Goal: Information Seeking & Learning: Learn about a topic

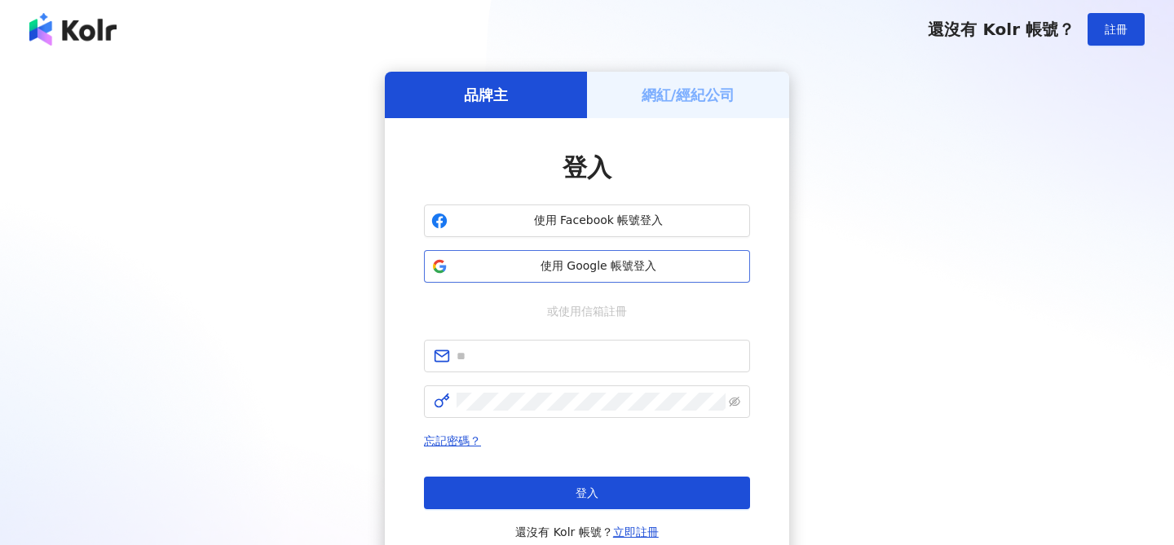
click at [599, 268] on span "使用 Google 帳號登入" at bounding box center [598, 266] width 289 height 16
click at [667, 91] on h5 "網紅/經紀公司" at bounding box center [689, 95] width 94 height 20
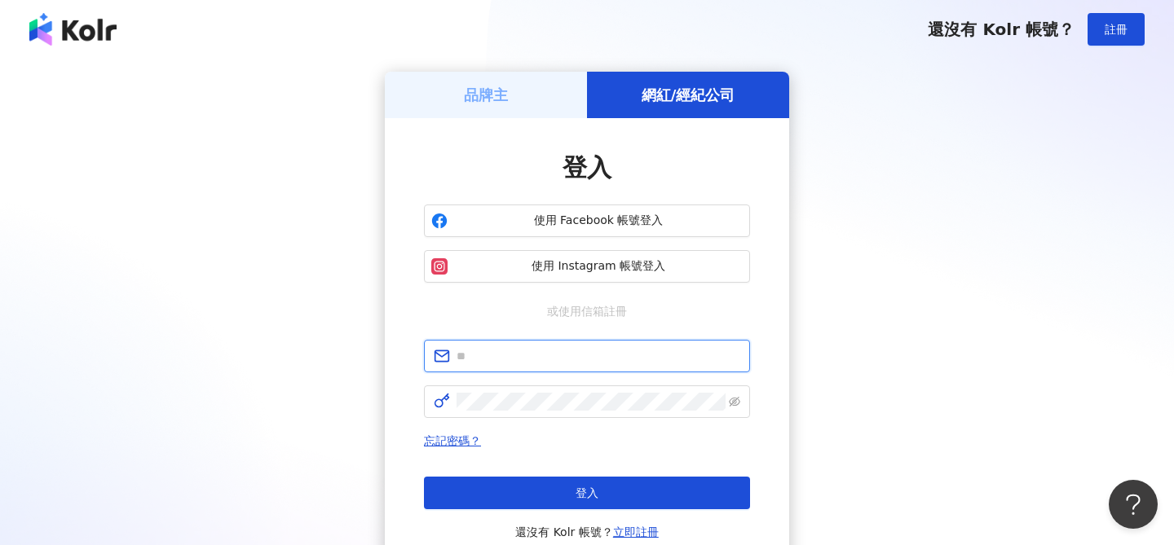
click at [557, 364] on input "text" at bounding box center [599, 356] width 284 height 18
type input "**********"
click button "登入" at bounding box center [587, 493] width 326 height 33
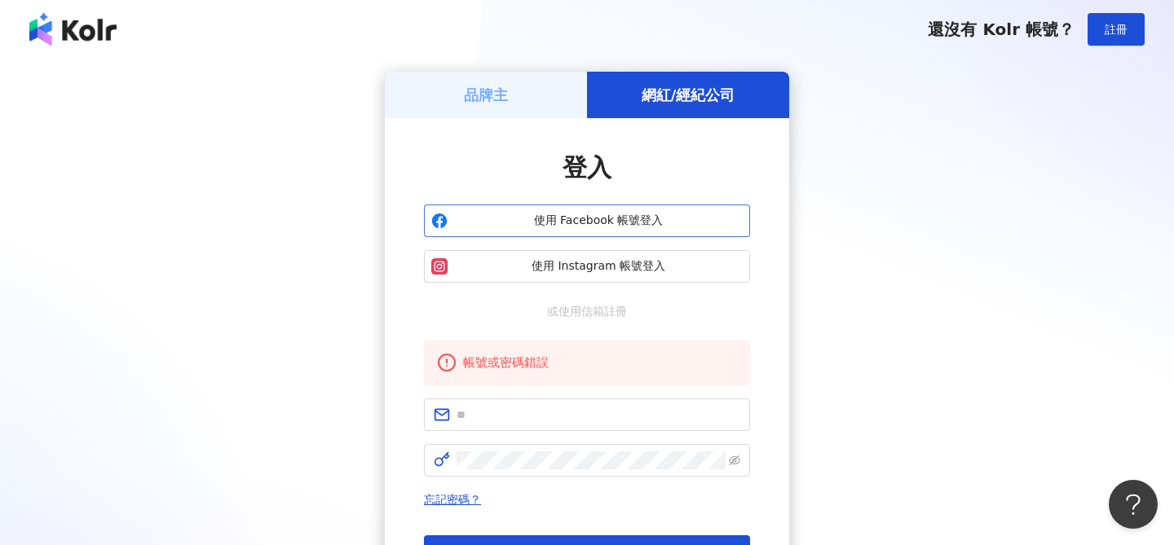
click at [576, 212] on button "使用 Facebook 帳號登入" at bounding box center [587, 221] width 326 height 33
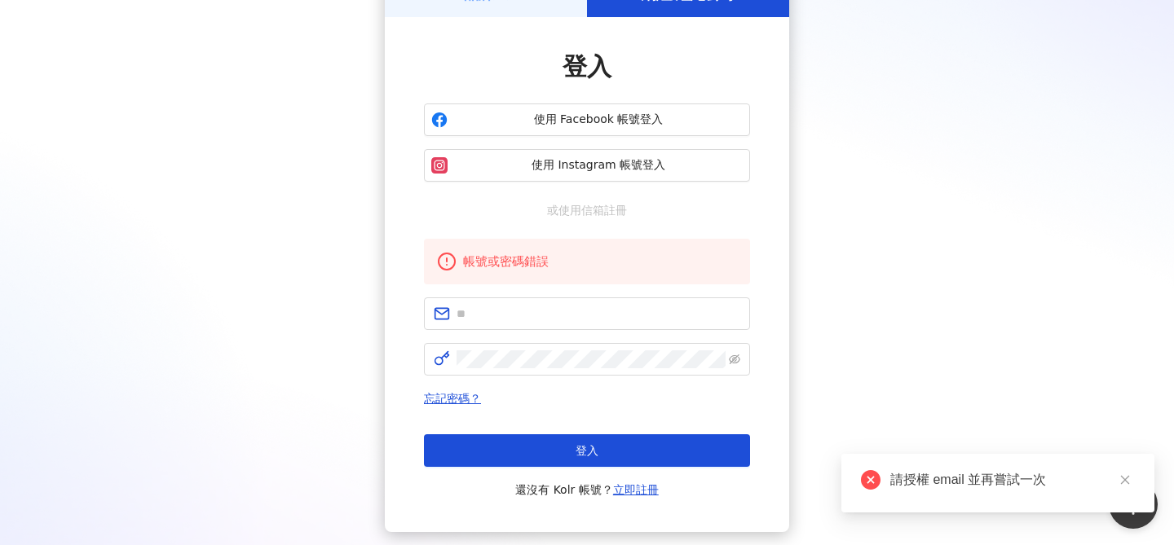
scroll to position [49, 0]
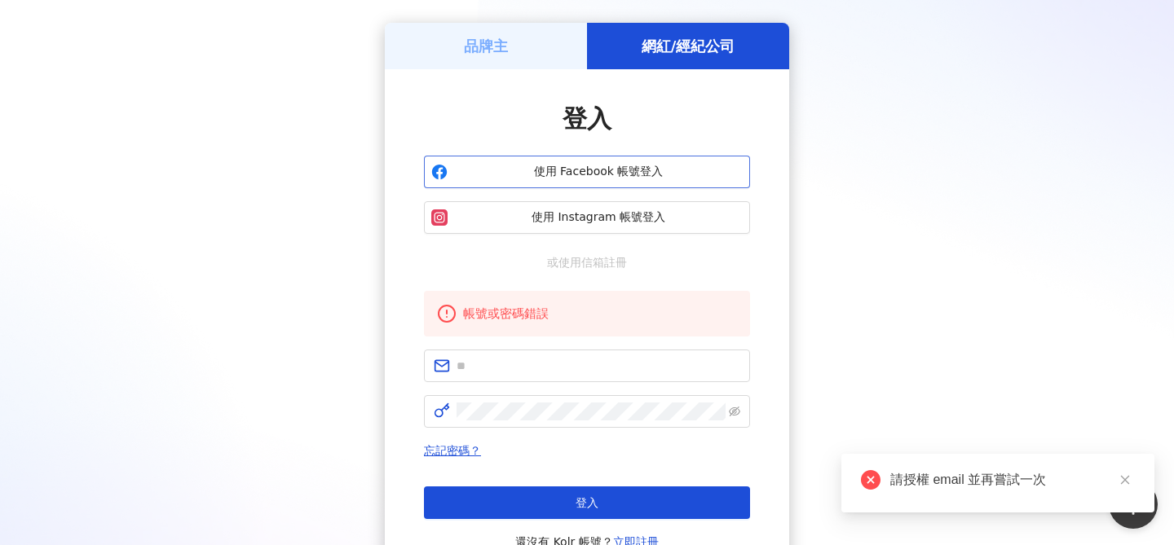
click at [643, 161] on button "使用 Facebook 帳號登入" at bounding box center [587, 172] width 326 height 33
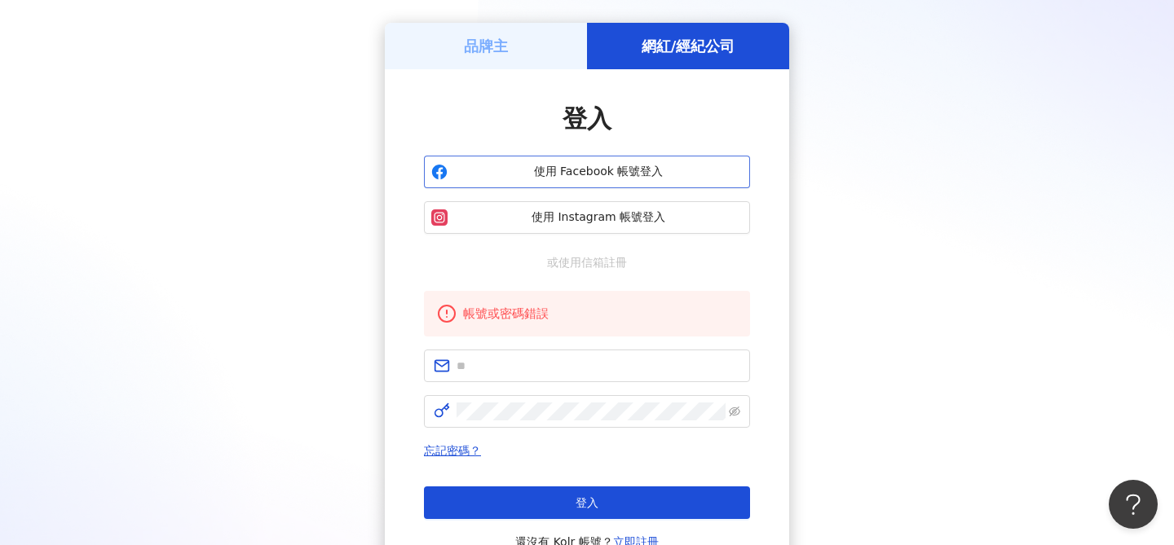
click at [670, 163] on button "使用 Facebook 帳號登入" at bounding box center [587, 172] width 326 height 33
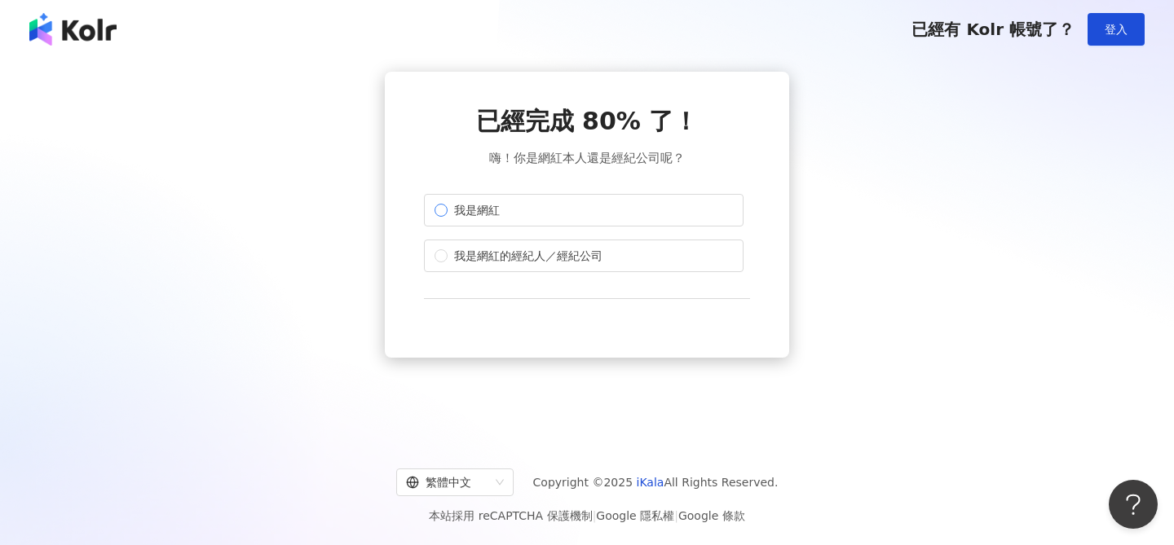
click at [621, 208] on label "我是網紅" at bounding box center [584, 210] width 320 height 33
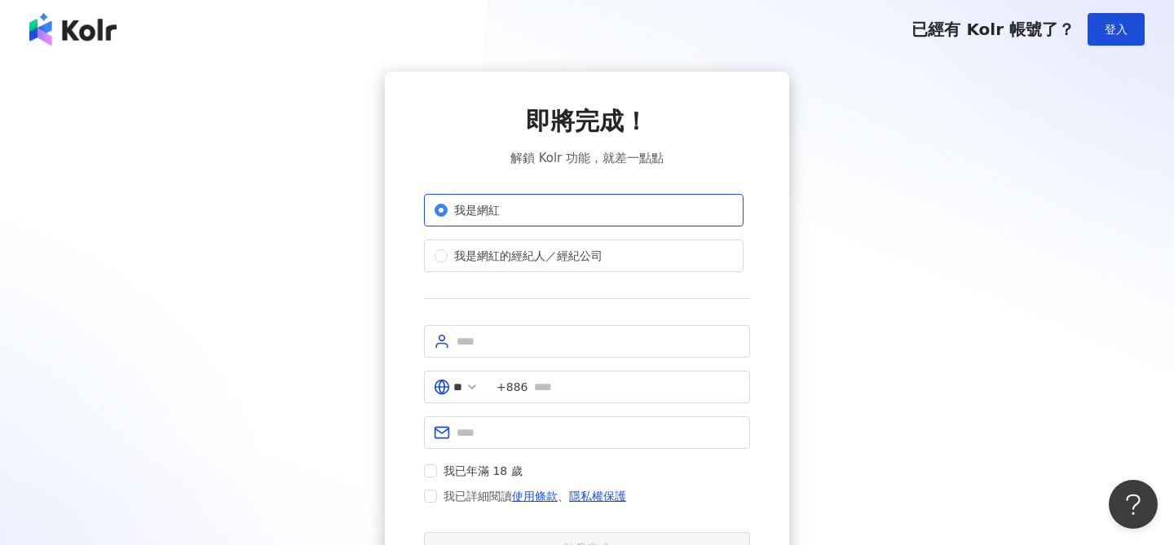
click at [67, 26] on img at bounding box center [72, 29] width 87 height 33
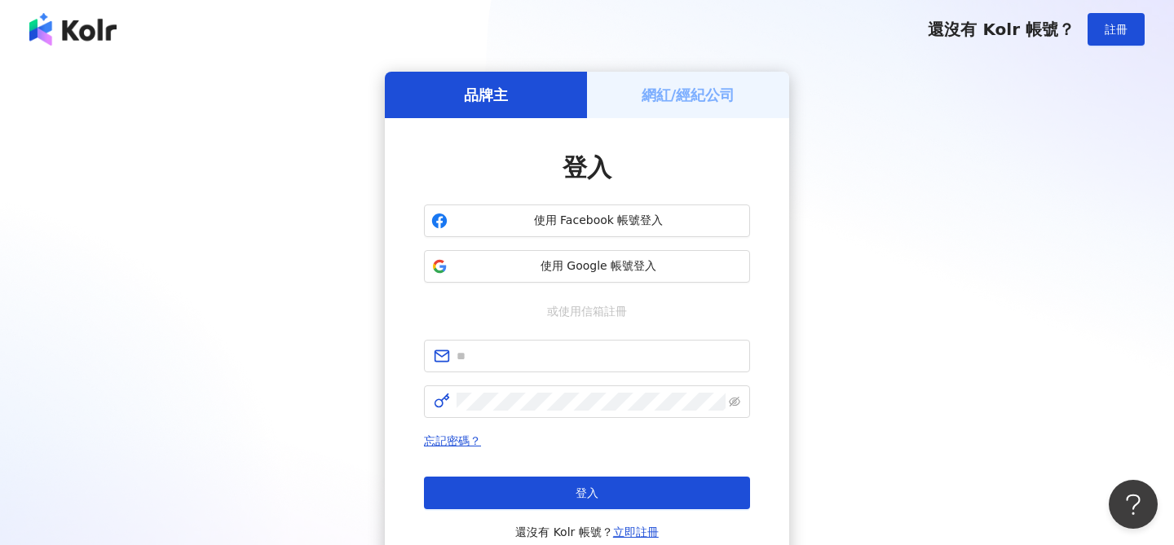
click at [477, 94] on h5 "品牌主" at bounding box center [486, 95] width 44 height 20
click at [596, 275] on button "使用 Google 帳號登入" at bounding box center [587, 266] width 326 height 33
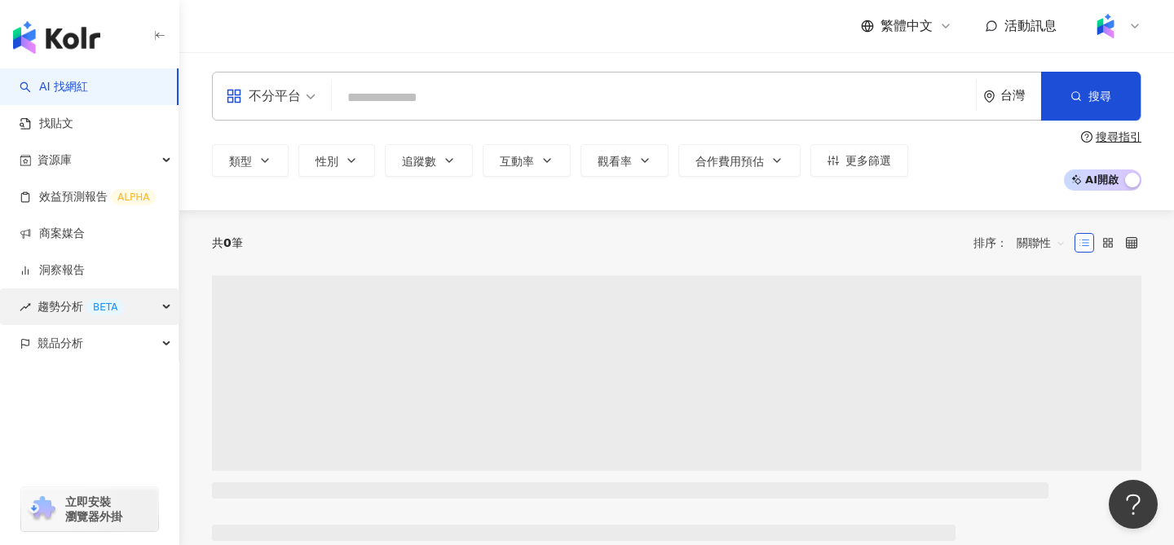
click at [164, 315] on div "趨勢分析 BETA" at bounding box center [89, 307] width 179 height 37
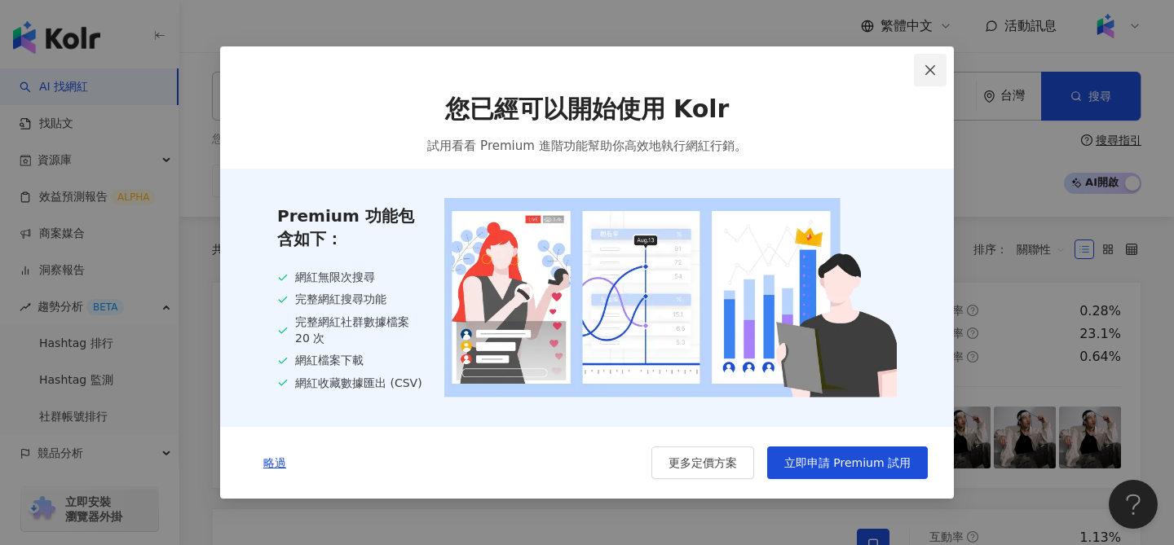
click at [929, 75] on button "Close" at bounding box center [930, 70] width 33 height 33
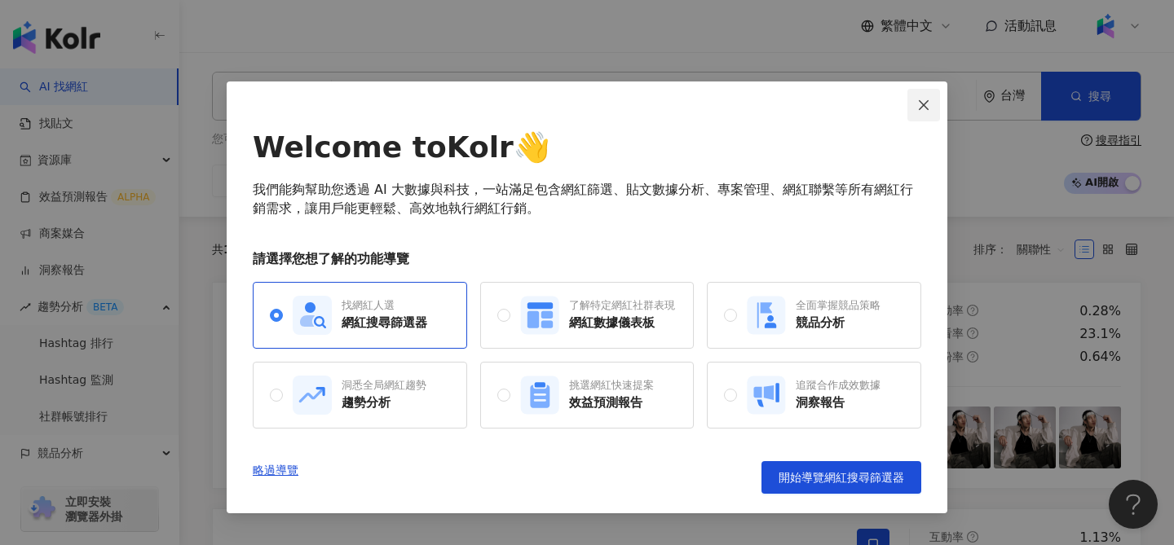
click at [925, 104] on icon "close" at bounding box center [924, 104] width 10 height 10
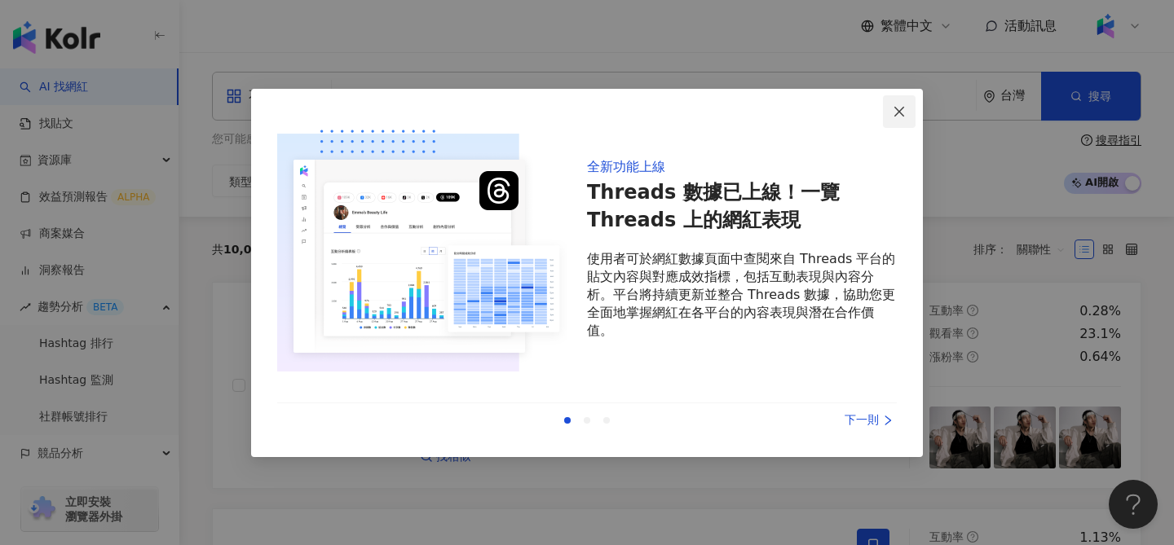
click at [895, 110] on icon "close" at bounding box center [899, 111] width 13 height 13
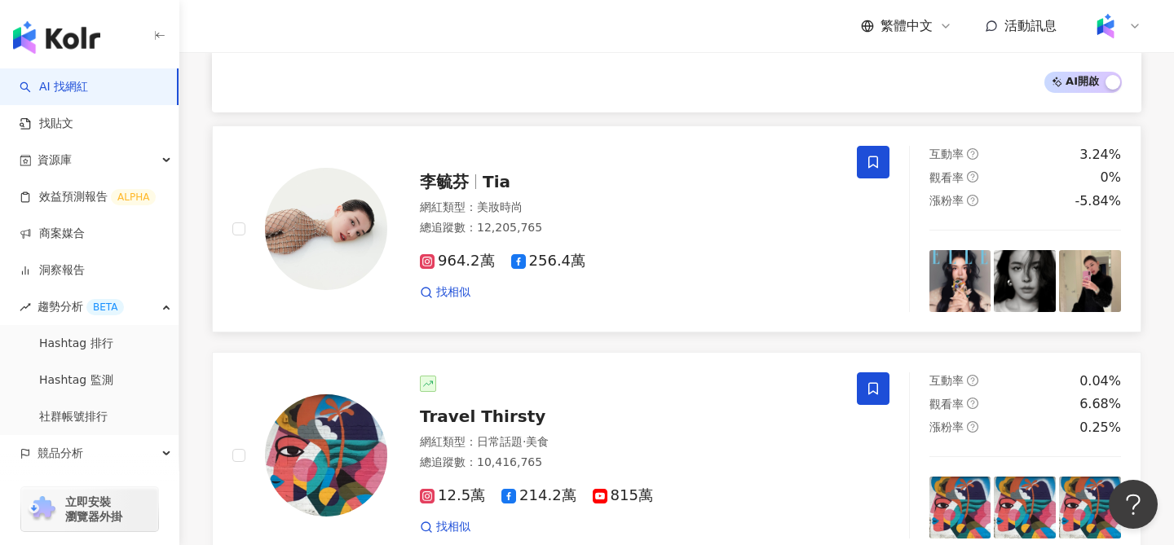
scroll to position [585, 0]
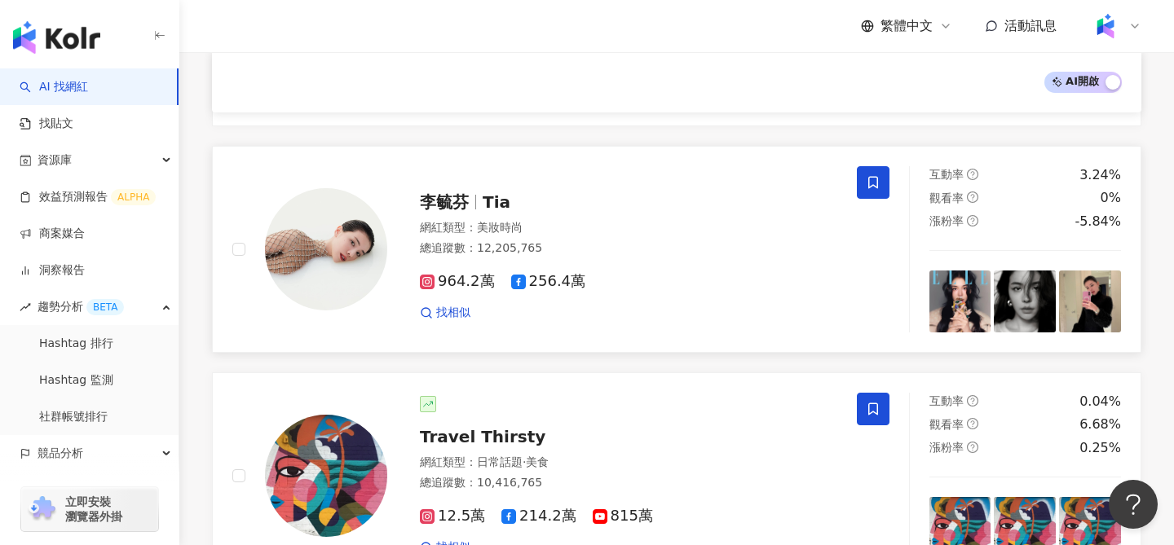
click at [666, 255] on div "總追蹤數 ： 12,205,765" at bounding box center [628, 249] width 417 height 16
click at [1136, 26] on icon at bounding box center [1135, 25] width 7 height 3
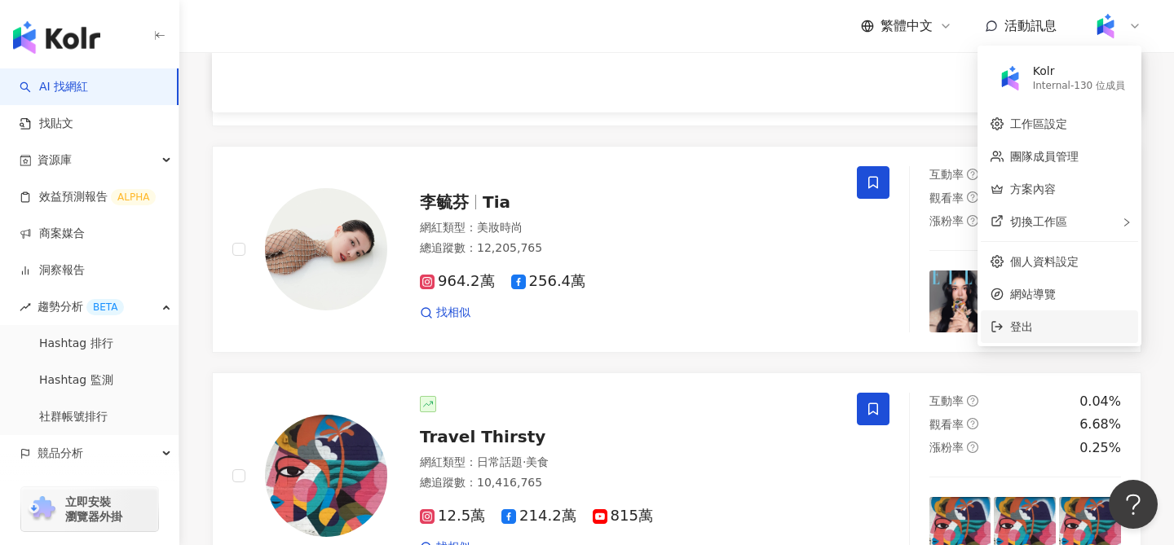
click at [1029, 329] on span "登出" at bounding box center [1021, 326] width 23 height 13
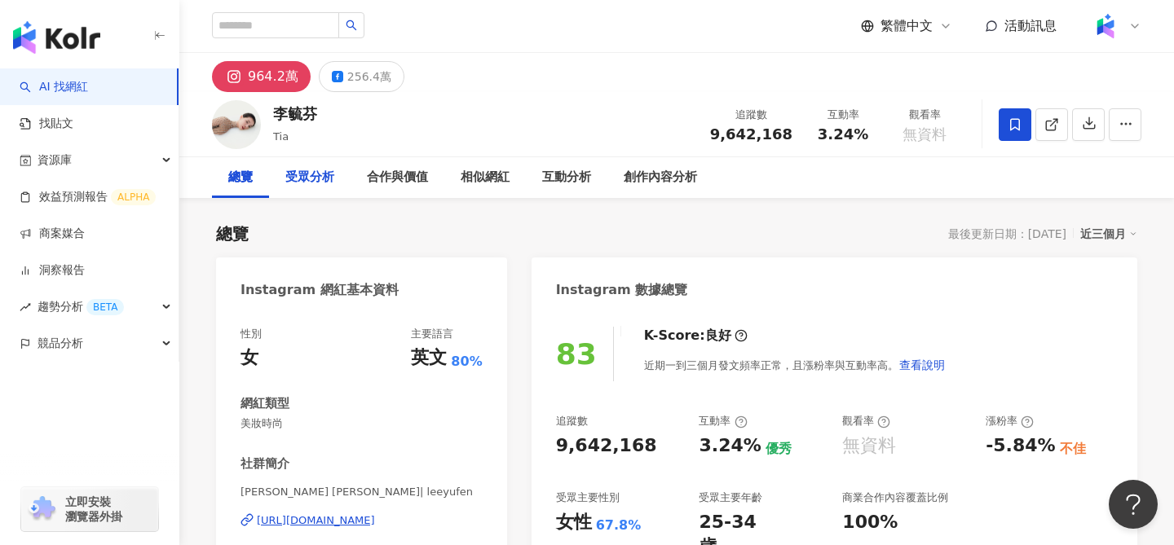
click at [334, 174] on div "受眾分析" at bounding box center [310, 177] width 82 height 41
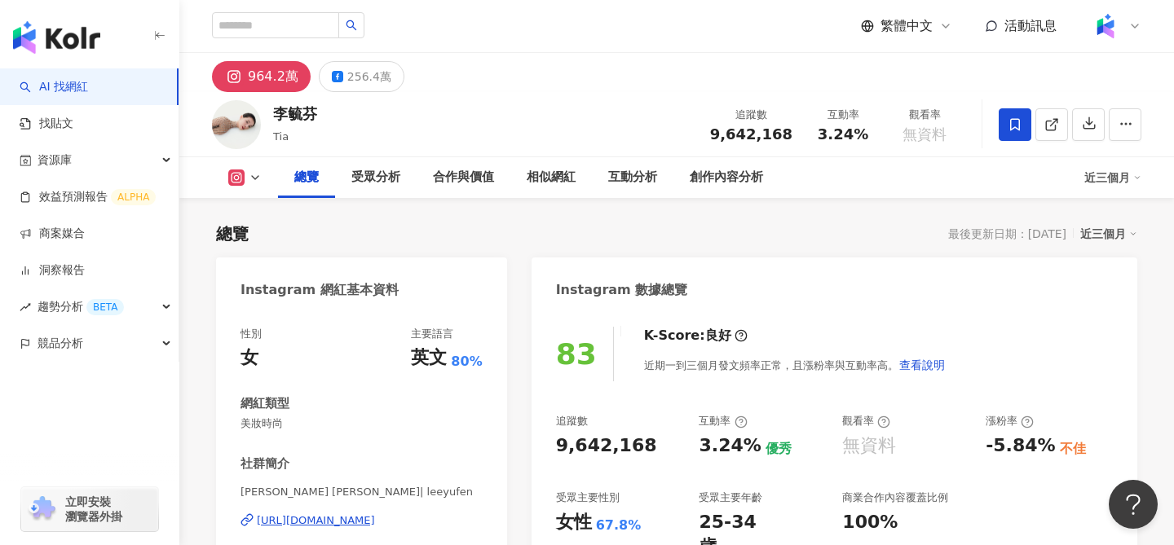
scroll to position [529, 0]
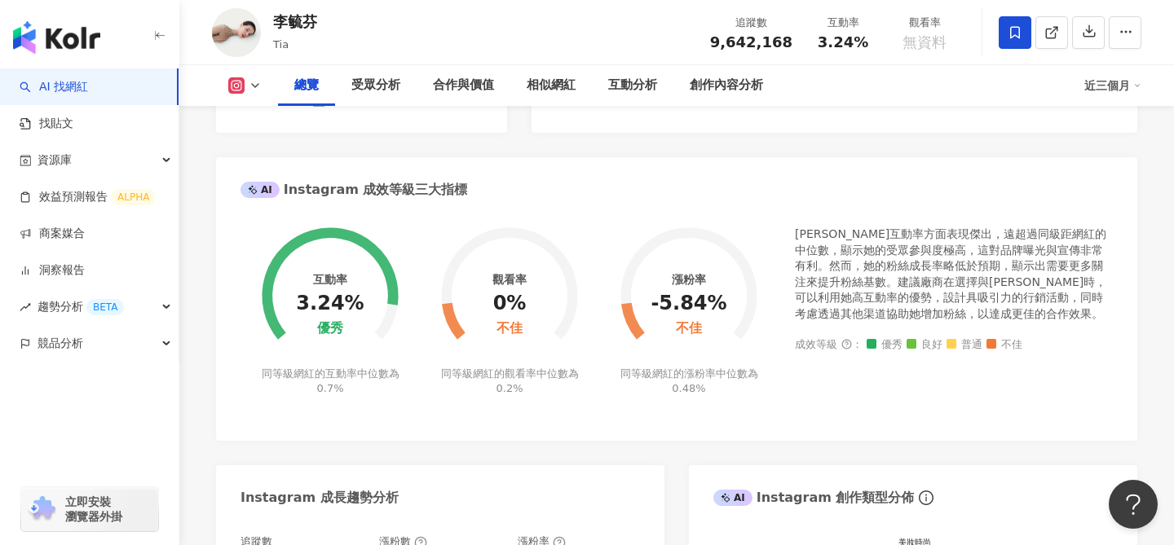
click at [157, 38] on icon "button" at bounding box center [159, 35] width 13 height 13
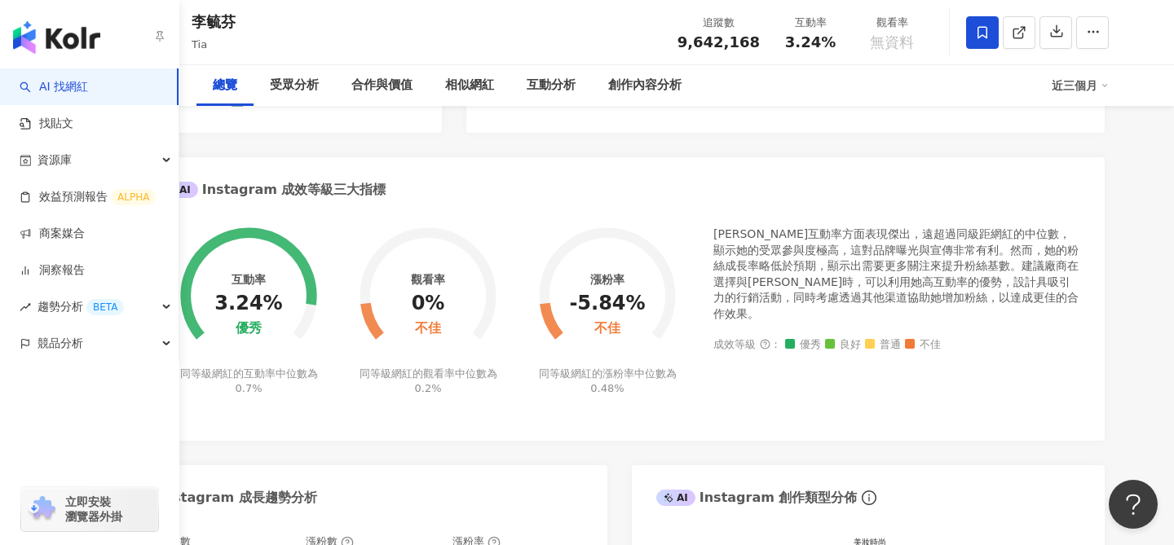
click at [69, 37] on img "button" at bounding box center [56, 37] width 87 height 33
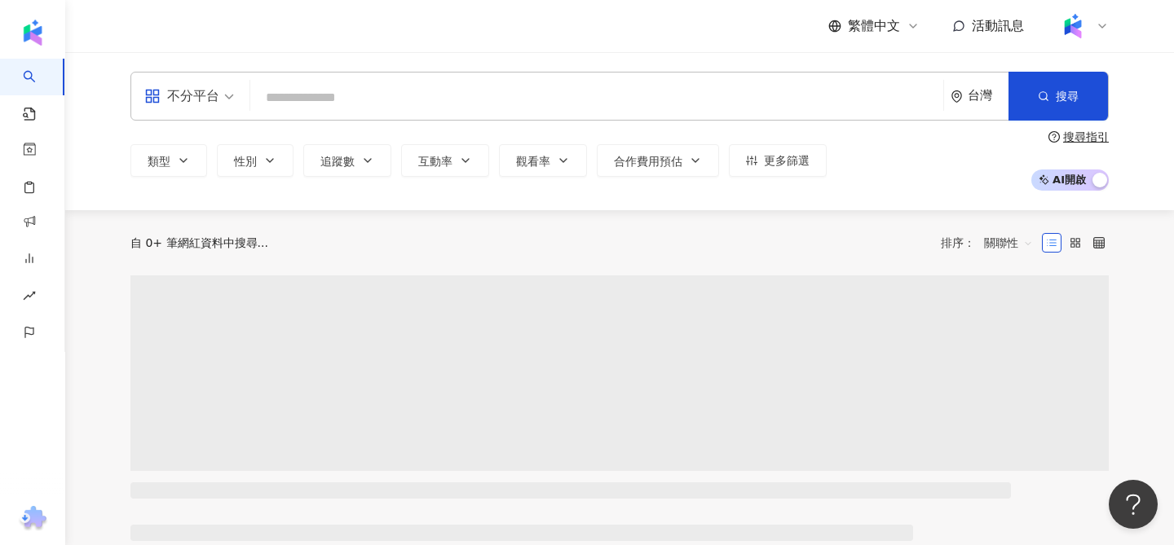
click at [158, 36] on div "繁體中文 活動訊息" at bounding box center [619, 26] width 978 height 52
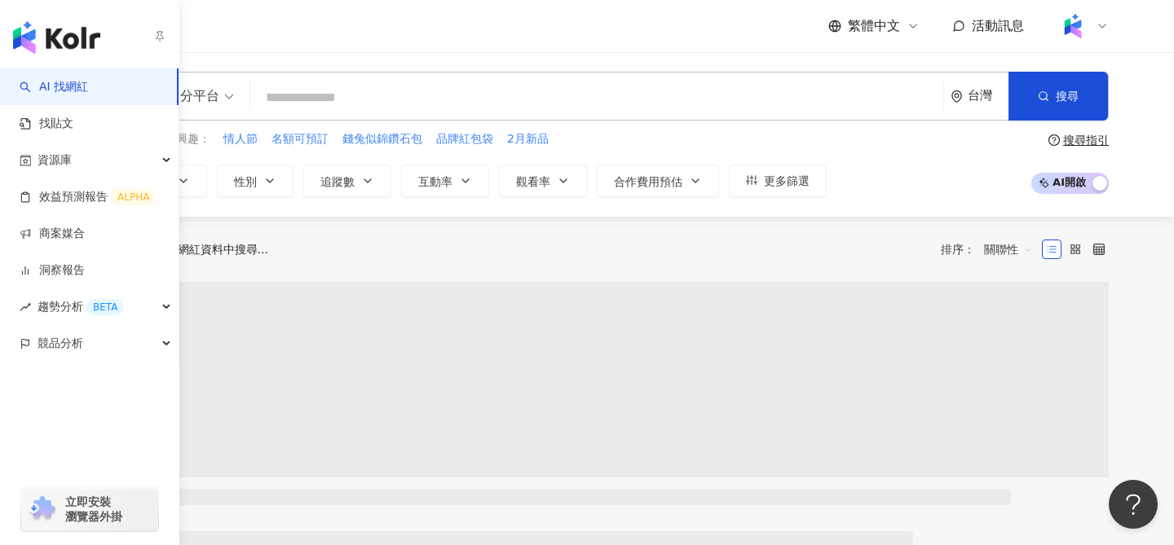
click at [153, 35] on icon "button" at bounding box center [159, 35] width 13 height 13
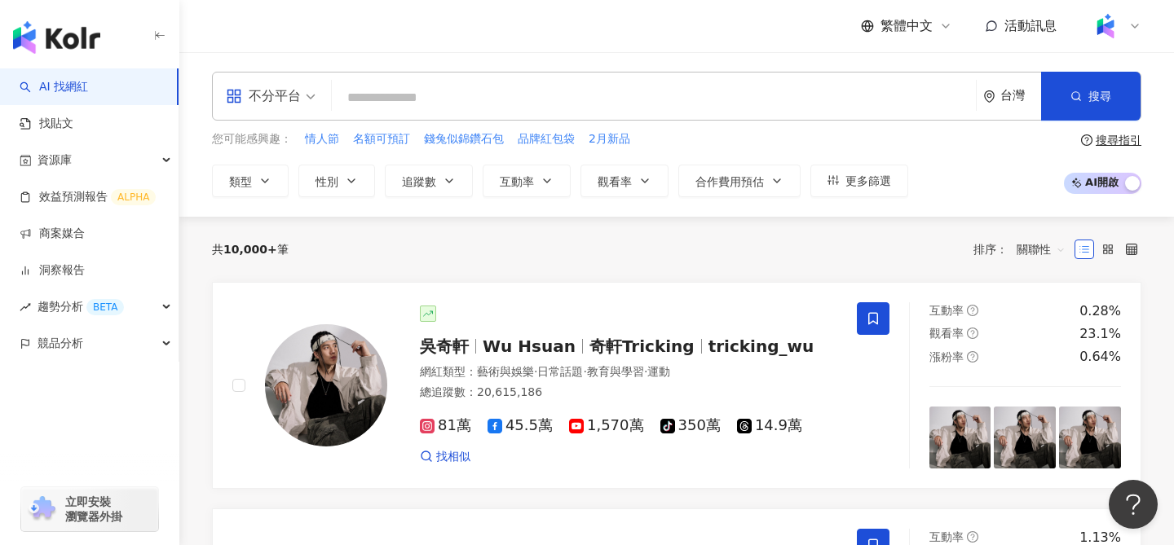
click at [1142, 20] on div "繁體中文 活動訊息" at bounding box center [676, 26] width 995 height 52
click at [1135, 24] on icon at bounding box center [1134, 26] width 13 height 13
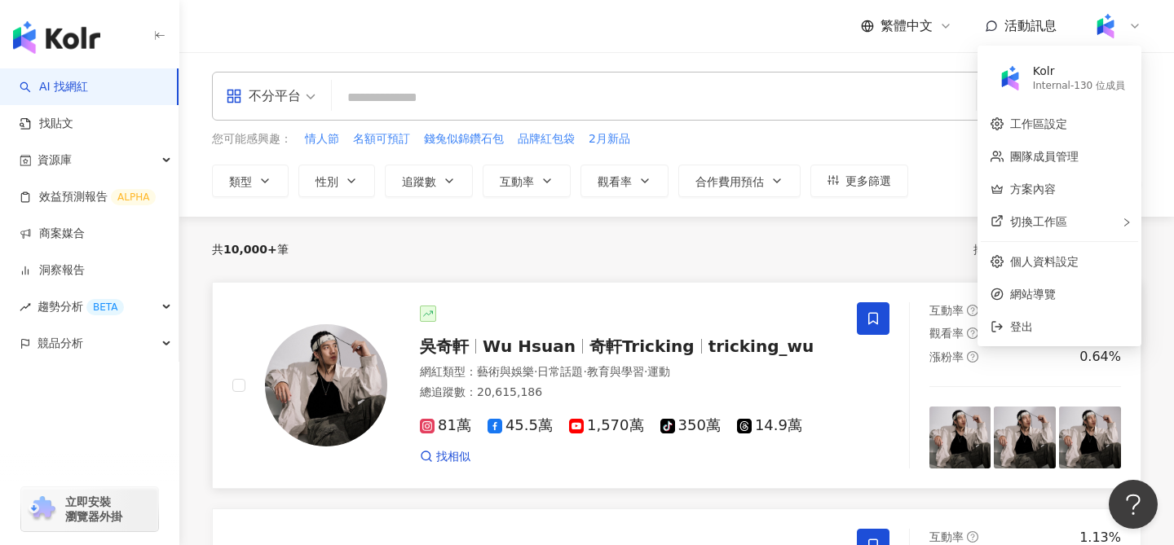
click at [665, 352] on span "奇軒Tricking" at bounding box center [642, 347] width 105 height 20
